Goal: Information Seeking & Learning: Learn about a topic

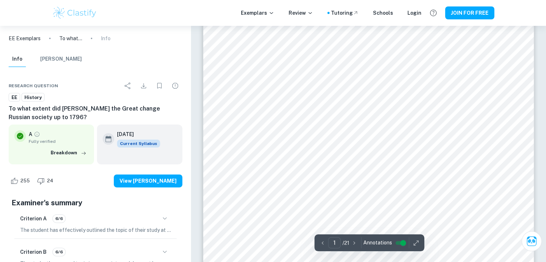
scroll to position [176, 0]
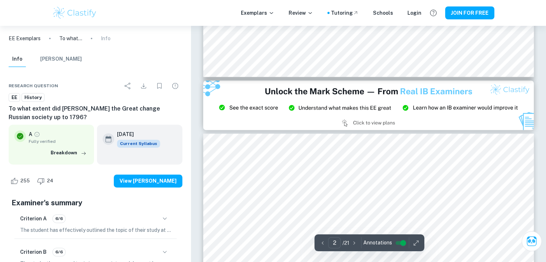
type input "3"
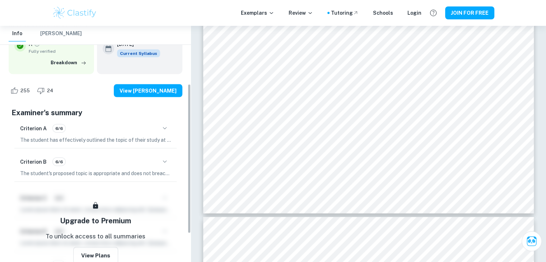
scroll to position [92, 0]
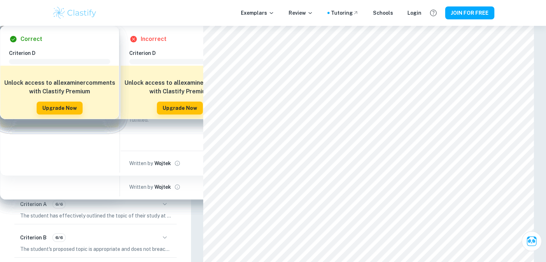
click at [57, 54] on button "Mark Scheme" at bounding box center [61, 59] width 42 height 16
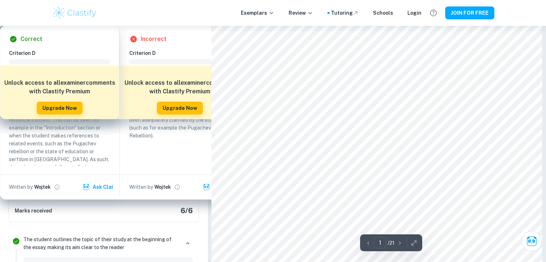
click at [85, 13] on img at bounding box center [75, 13] width 46 height 14
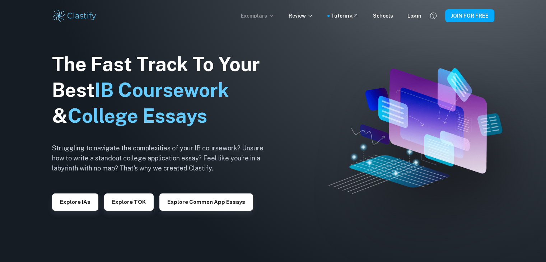
click at [274, 13] on icon at bounding box center [272, 16] width 6 height 6
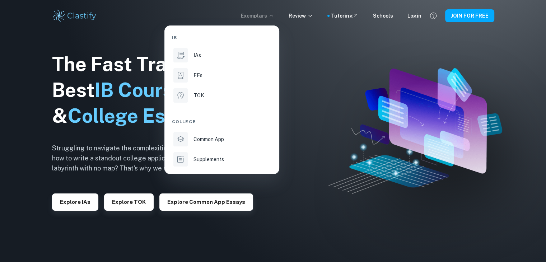
click at [300, 110] on div at bounding box center [273, 131] width 546 height 262
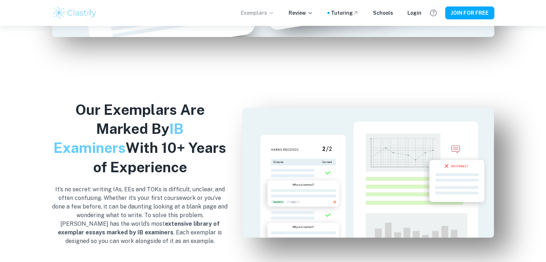
scroll to position [653, 0]
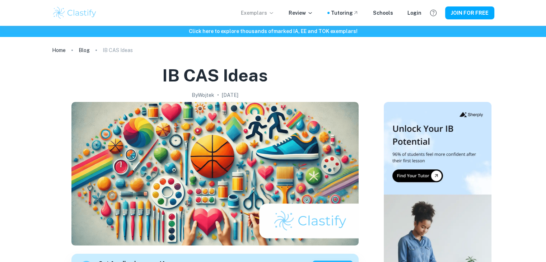
click at [270, 9] on p "Exemplars" at bounding box center [257, 13] width 33 height 8
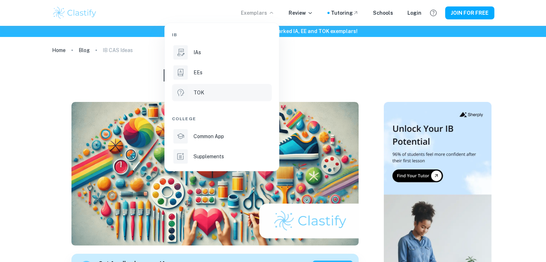
click at [226, 91] on div "TOK" at bounding box center [232, 93] width 77 height 8
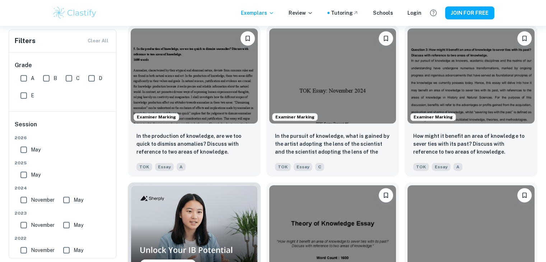
scroll to position [320, 0]
click at [22, 77] on input "A" at bounding box center [24, 78] width 14 height 14
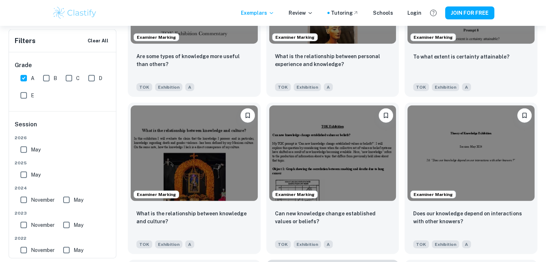
scroll to position [1673, 0]
click at [19, 72] on input "A" at bounding box center [24, 78] width 14 height 14
checkbox input "false"
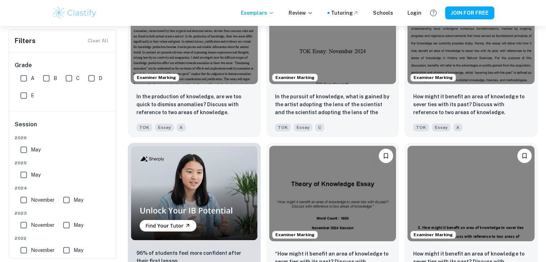
scroll to position [0, 0]
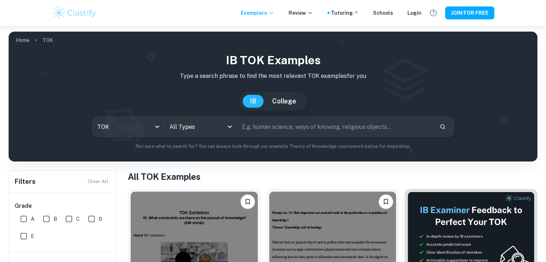
click at [260, 124] on input "text" at bounding box center [335, 127] width 197 height 20
type input "Ф"
type input "AI"
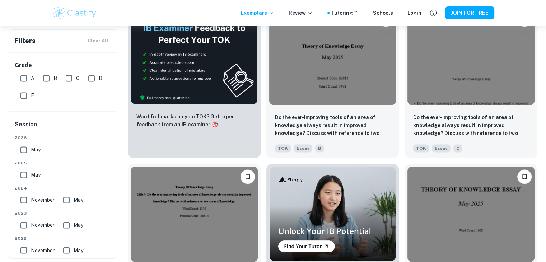
scroll to position [1121, 0]
